Goal: Task Accomplishment & Management: Complete application form

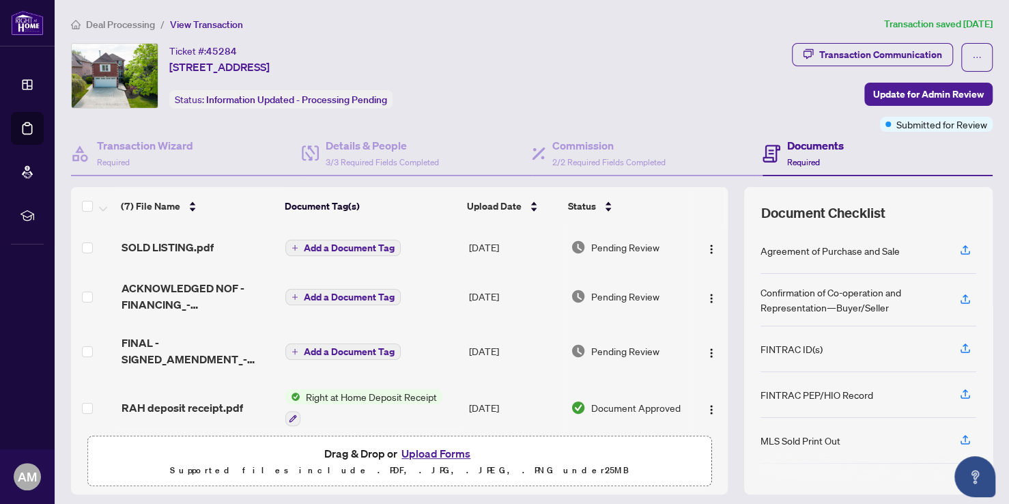
click at [145, 25] on span "Deal Processing" at bounding box center [120, 24] width 69 height 12
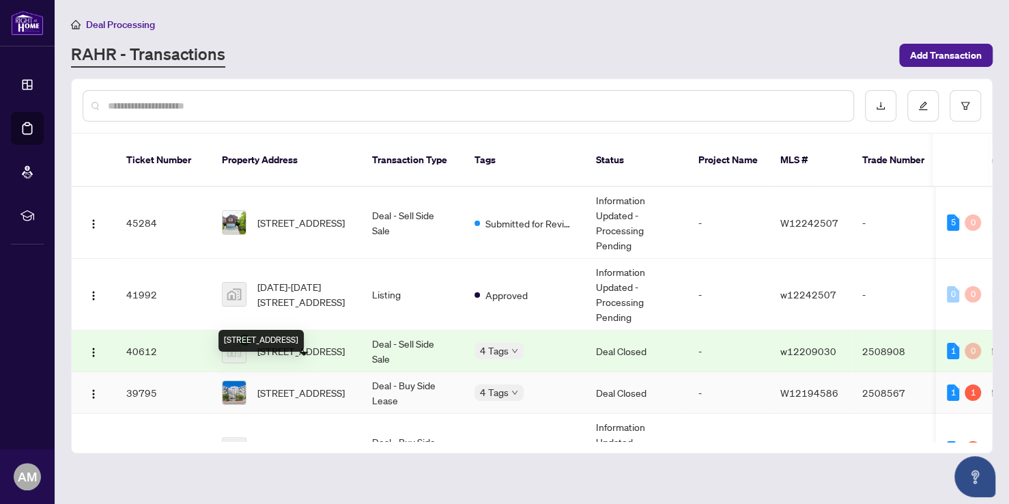
click at [311, 385] on span "[STREET_ADDRESS]" at bounding box center [300, 392] width 87 height 15
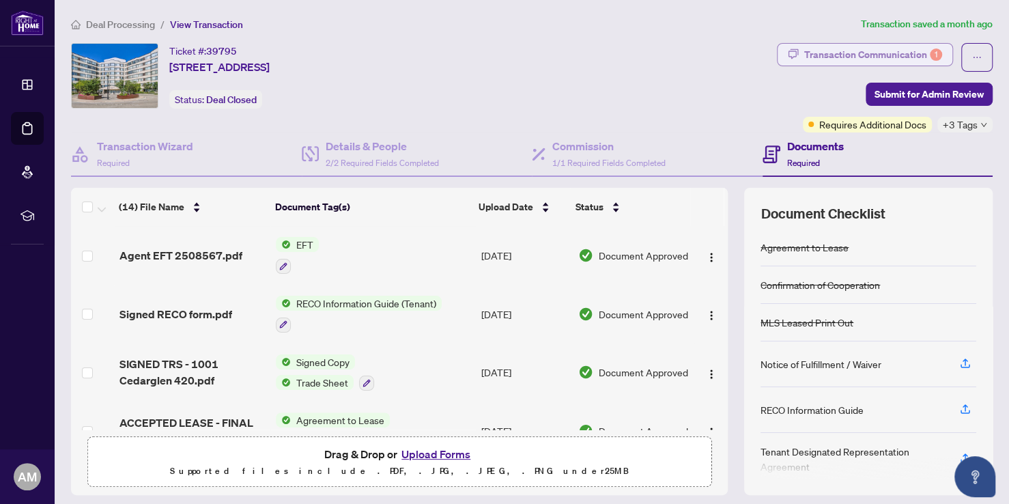
click at [835, 54] on div "Transaction Communication 1" at bounding box center [873, 55] width 138 height 22
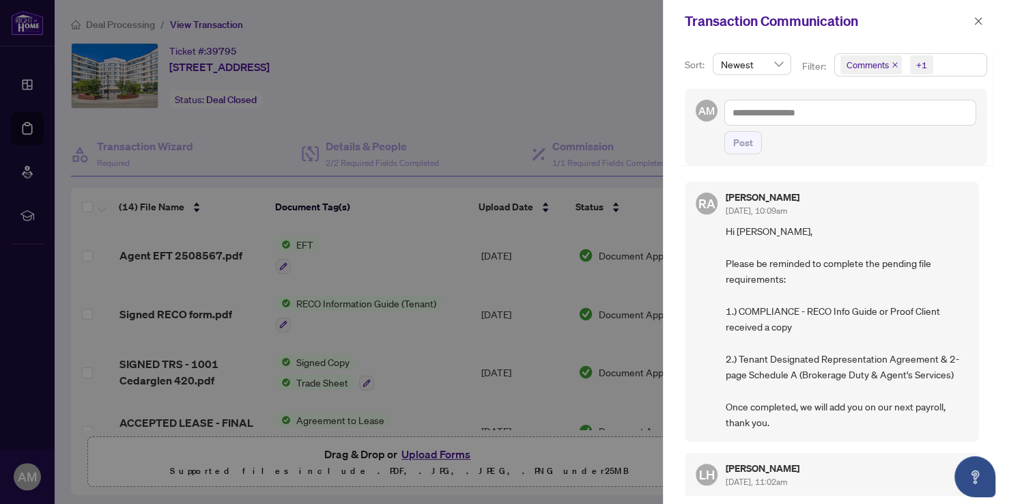
click at [564, 102] on div at bounding box center [504, 252] width 1009 height 504
click at [976, 22] on icon "close" at bounding box center [978, 21] width 8 height 8
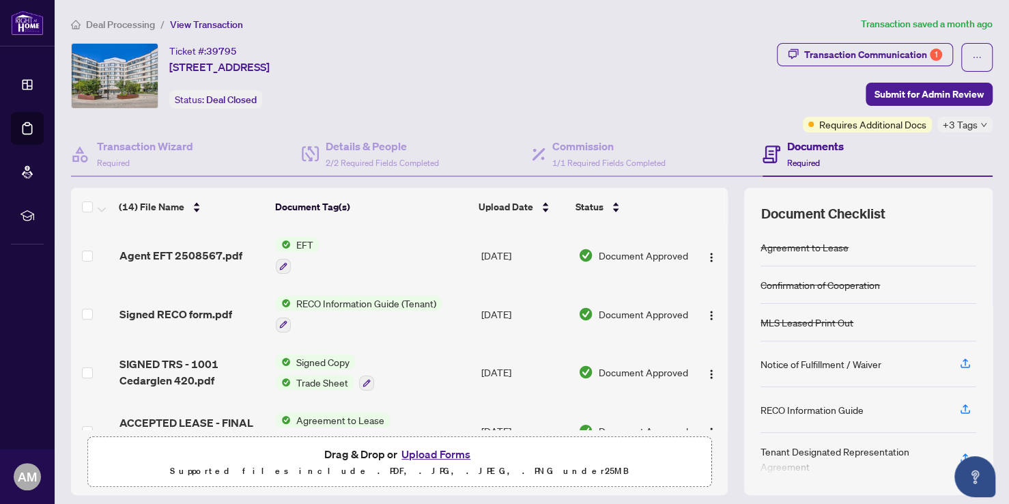
click at [420, 451] on button "Upload Forms" at bounding box center [435, 454] width 77 height 18
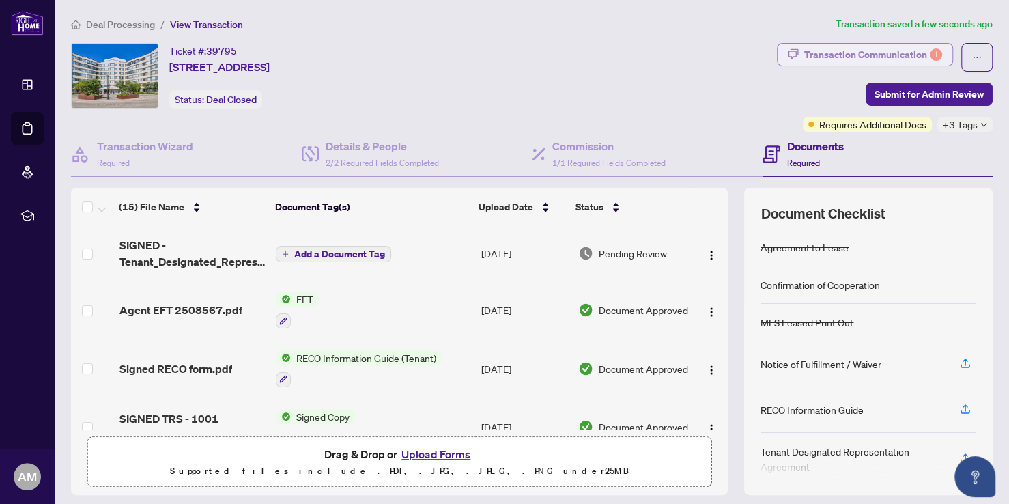
click at [884, 48] on div "Transaction Communication 1" at bounding box center [873, 55] width 138 height 22
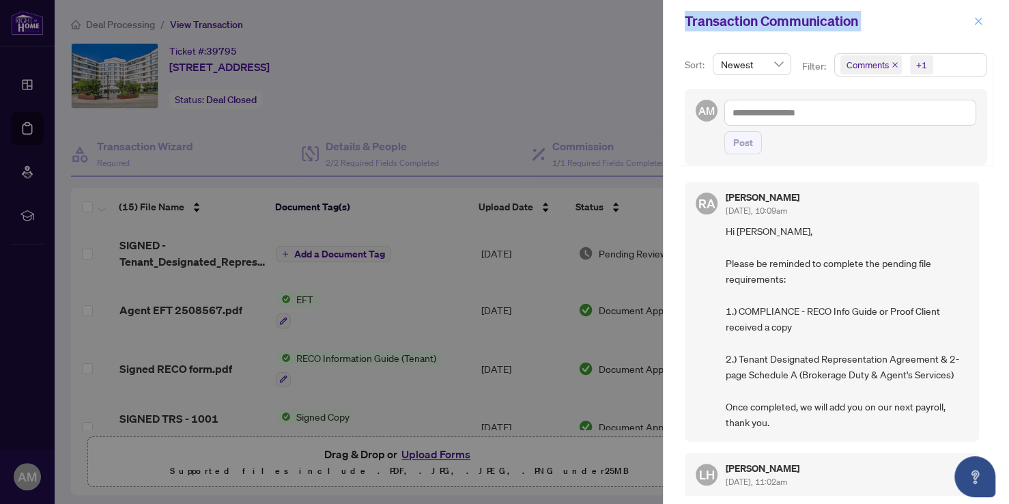
drag, startPoint x: 427, startPoint y: 291, endPoint x: 973, endPoint y: 18, distance: 610.1
click at [973, 18] on div "Transaction Communication Sort: Newest Filter: Comments +1 AM Post [PERSON_NAME…" at bounding box center [504, 252] width 1009 height 504
click at [973, 18] on icon "close" at bounding box center [978, 21] width 10 height 10
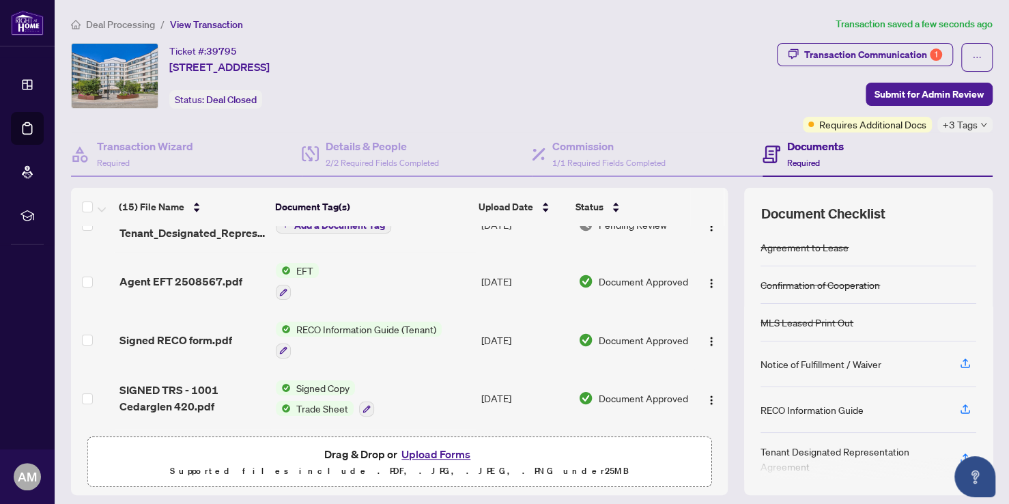
scroll to position [13, 0]
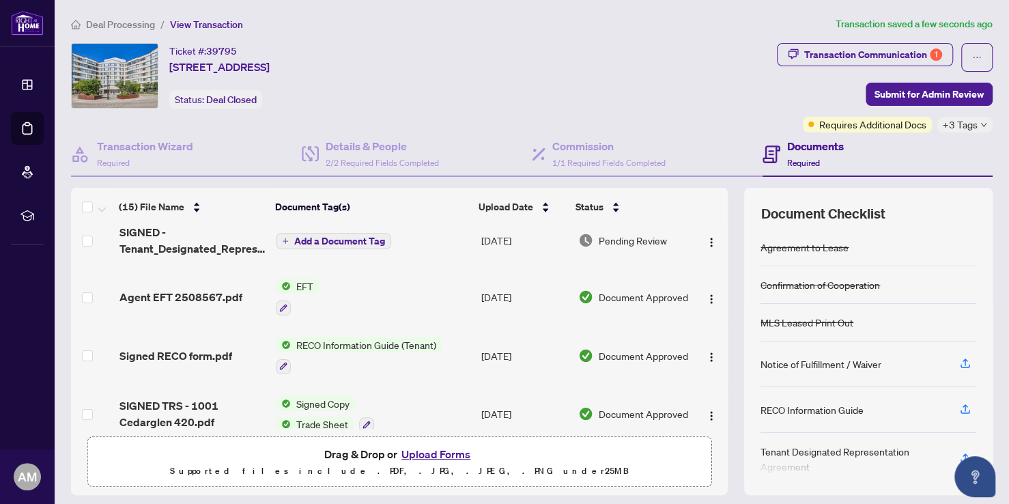
click at [349, 342] on span "RECO Information Guide (Tenant)" at bounding box center [366, 344] width 151 height 15
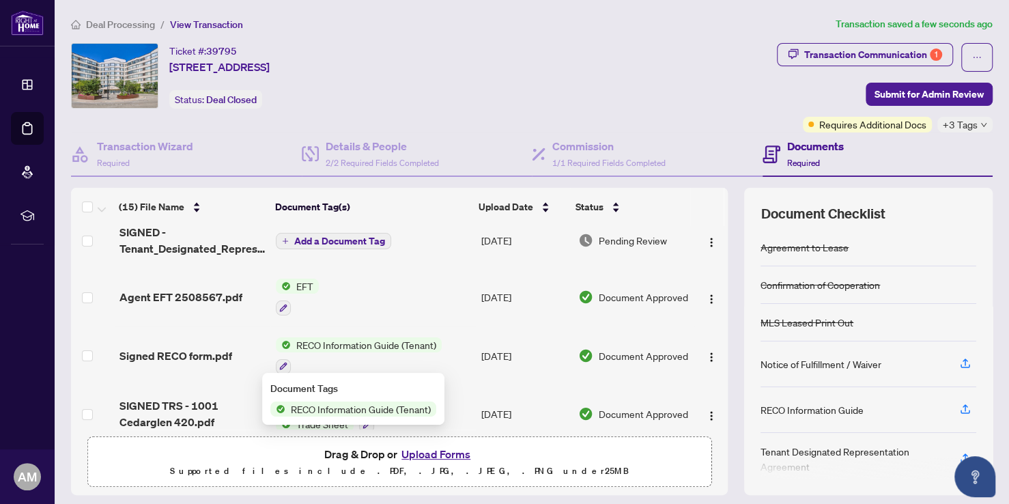
click at [319, 407] on span "RECO Information Guide (Tenant)" at bounding box center [360, 408] width 151 height 15
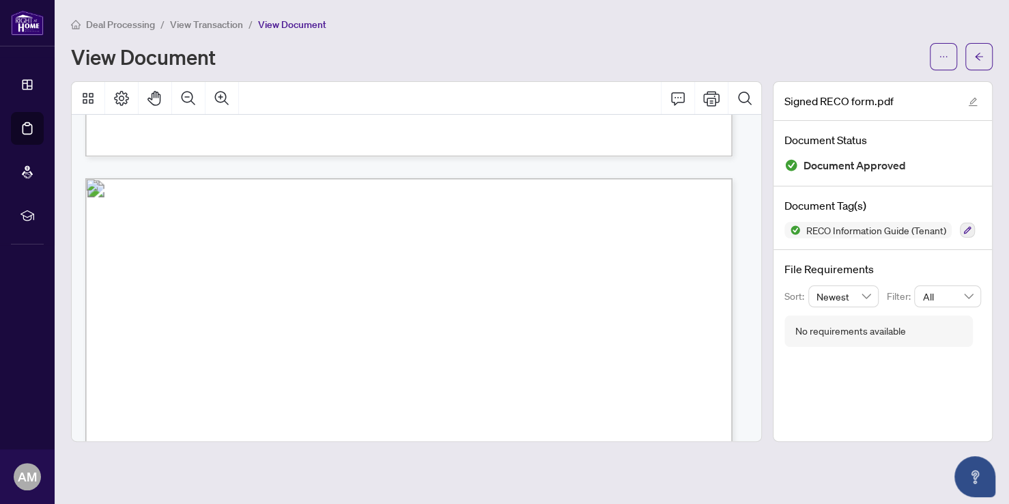
scroll to position [4224, 0]
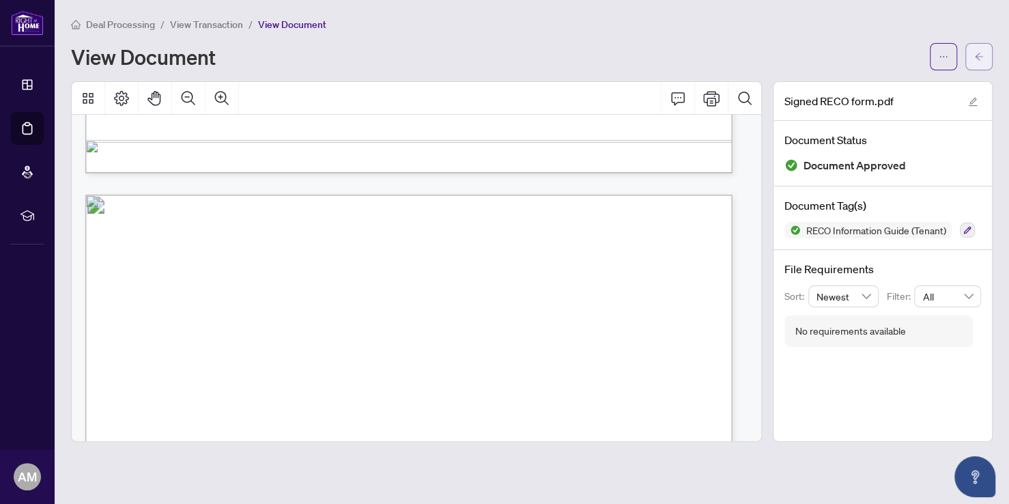
click at [983, 53] on button "button" at bounding box center [978, 56] width 27 height 27
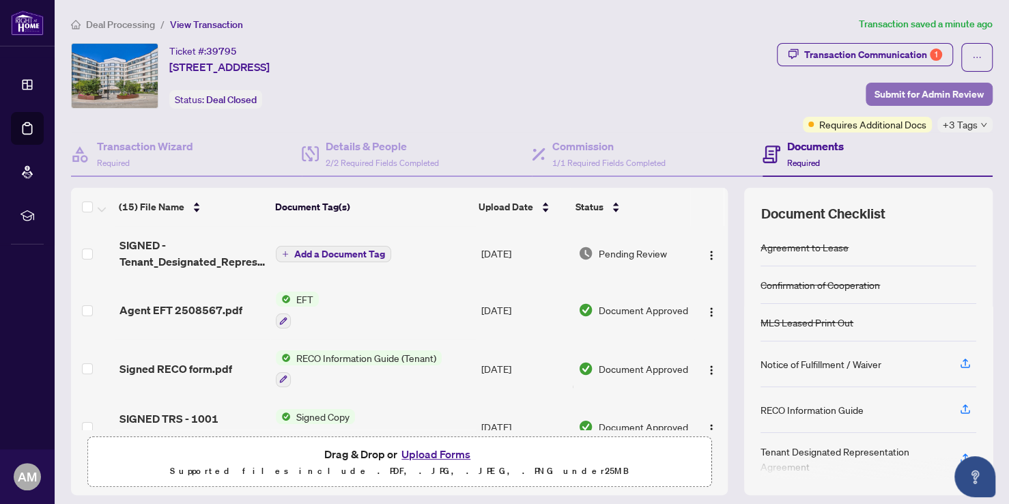
click at [878, 96] on span "Submit for Admin Review" at bounding box center [928, 94] width 109 height 22
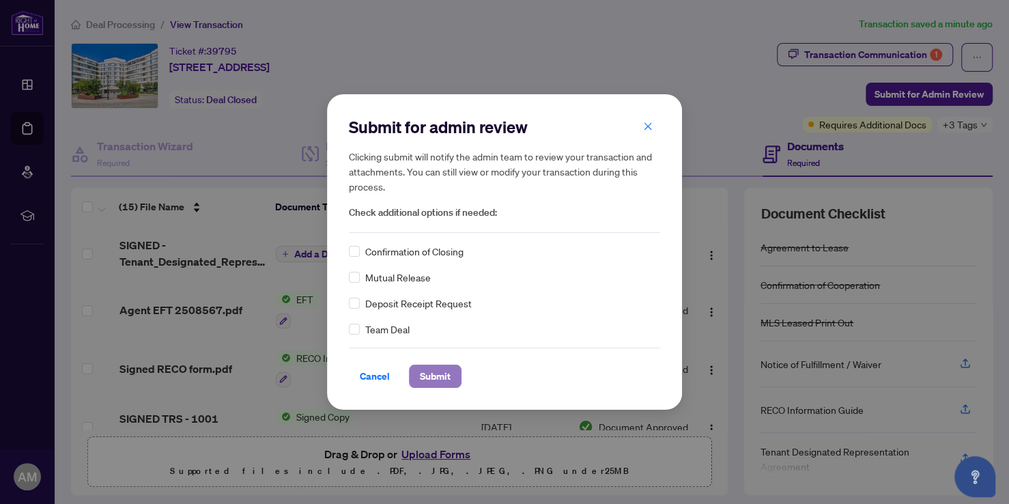
click at [424, 373] on span "Submit" at bounding box center [435, 376] width 31 height 22
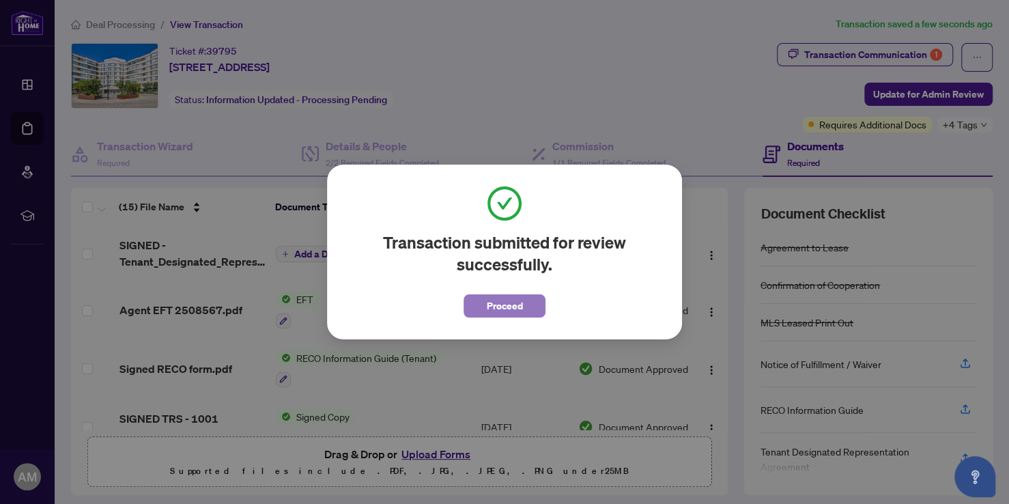
click at [506, 310] on span "Proceed" at bounding box center [505, 306] width 36 height 22
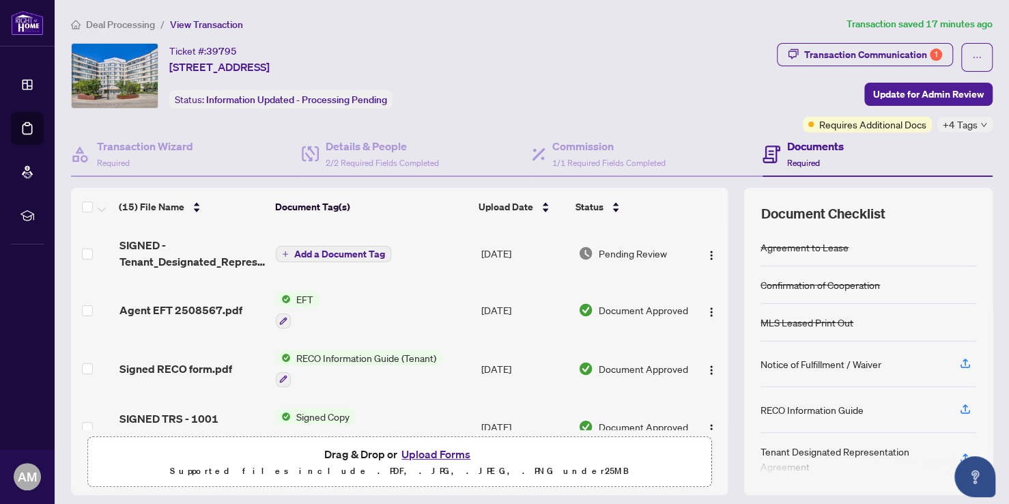
click at [73, 312] on td at bounding box center [92, 309] width 43 height 59
